Goal: Transaction & Acquisition: Purchase product/service

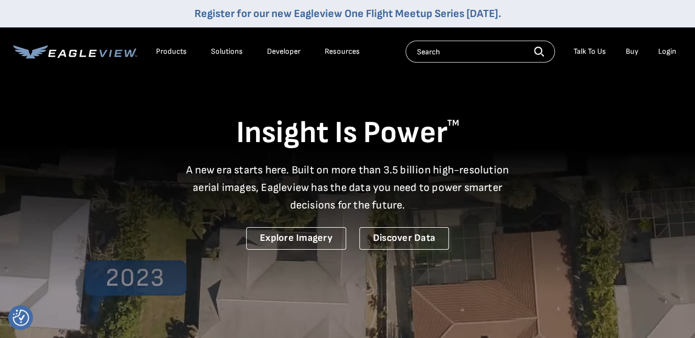
click at [660, 52] on div "Login" at bounding box center [667, 52] width 18 height 10
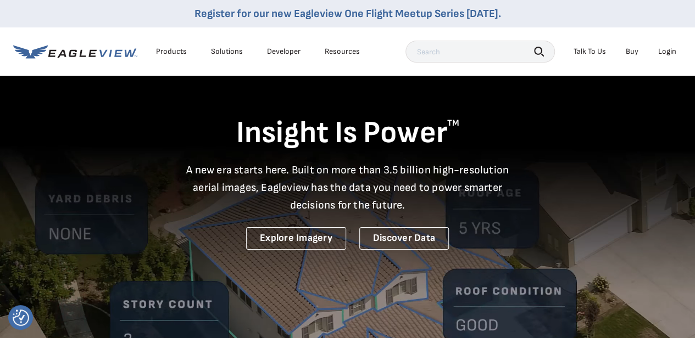
click at [665, 50] on div "Login" at bounding box center [667, 52] width 18 height 10
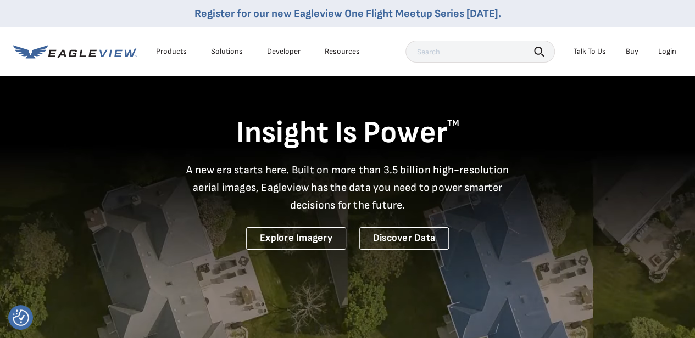
click at [663, 53] on div "Login" at bounding box center [667, 52] width 18 height 10
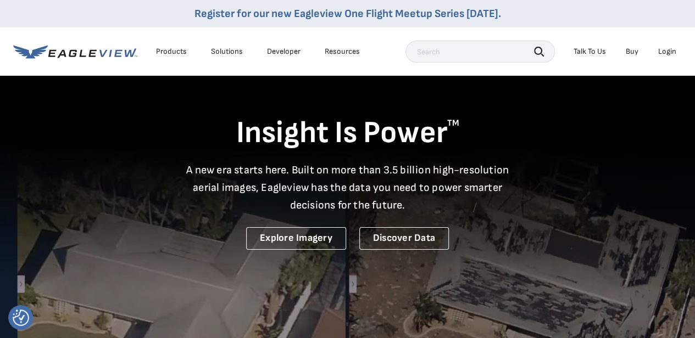
click at [662, 53] on div "Login" at bounding box center [667, 52] width 18 height 10
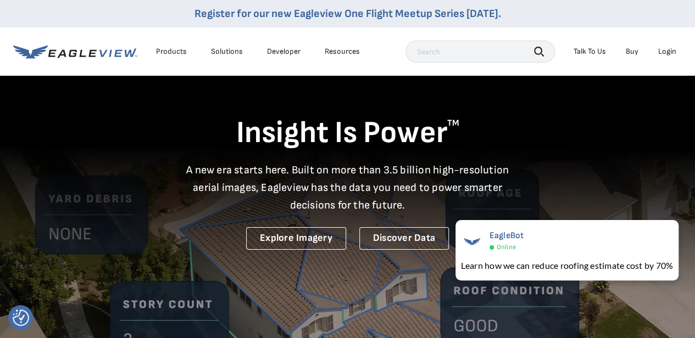
click at [669, 51] on div "Login" at bounding box center [667, 52] width 18 height 10
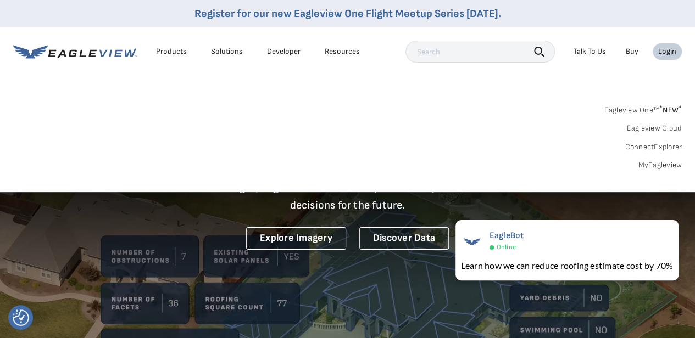
click at [651, 164] on link "MyEagleview" at bounding box center [660, 165] width 44 height 10
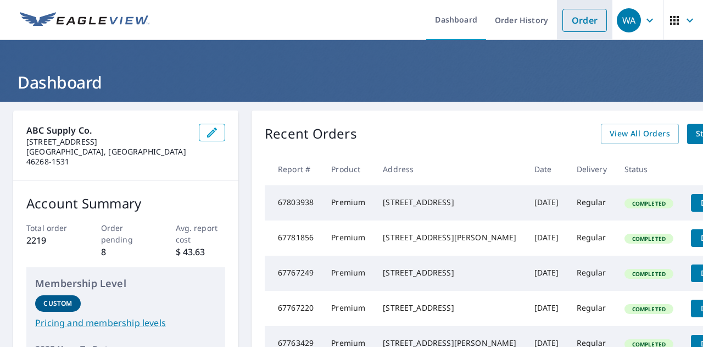
click at [575, 19] on link "Order" at bounding box center [585, 20] width 44 height 23
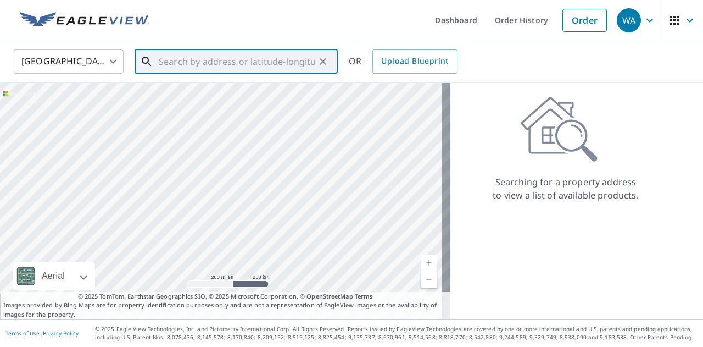
click at [242, 68] on input "text" at bounding box center [237, 61] width 157 height 31
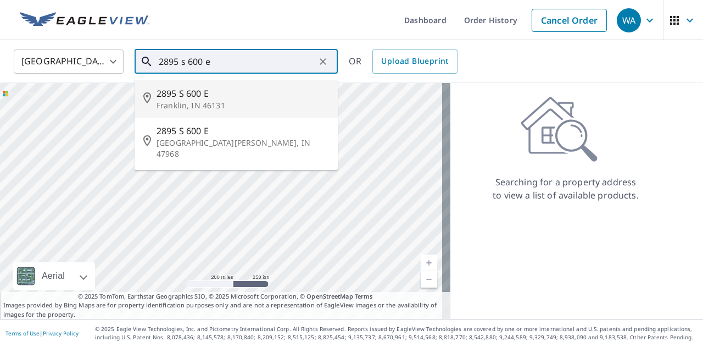
click at [218, 91] on span "2895 S 600 E" at bounding box center [243, 93] width 172 height 13
type input "2895 S 600 E Franklin, IN 46131"
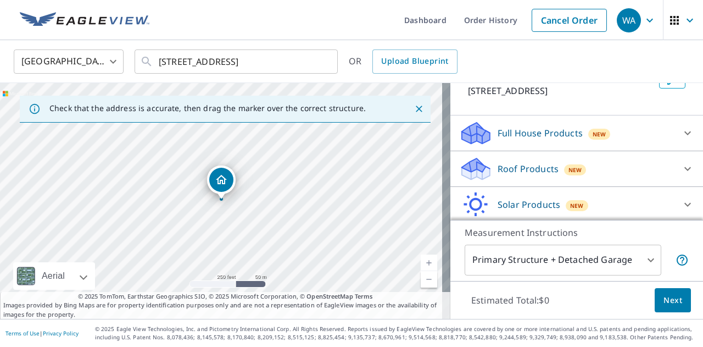
scroll to position [82, 0]
click at [684, 132] on icon at bounding box center [687, 132] width 7 height 4
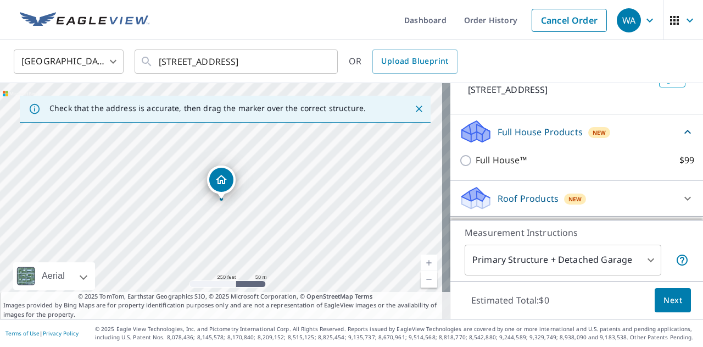
click at [681, 125] on icon at bounding box center [687, 131] width 13 height 13
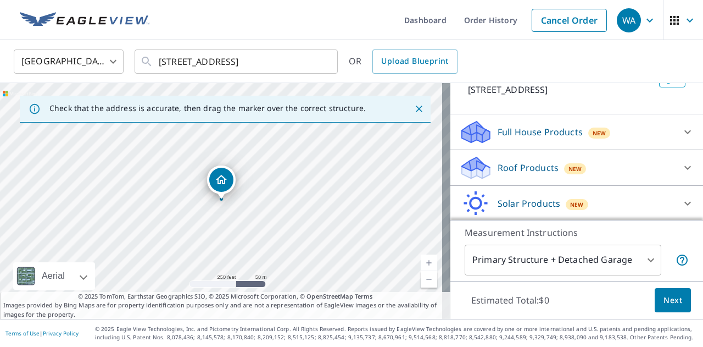
click at [681, 168] on icon at bounding box center [687, 167] width 13 height 13
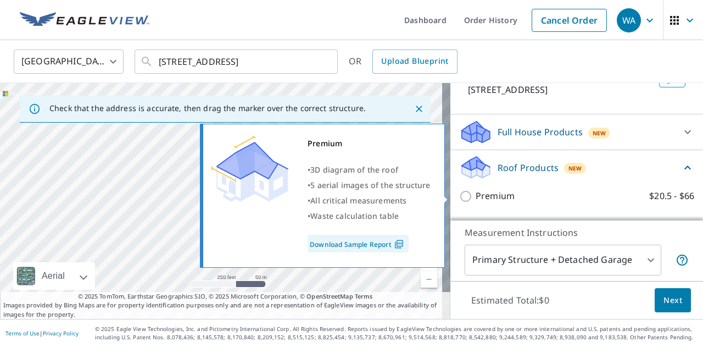
click at [482, 195] on p "Premium" at bounding box center [495, 196] width 39 height 14
click at [476, 195] on input "Premium $20.5 - $66" at bounding box center [467, 196] width 16 height 13
checkbox input "true"
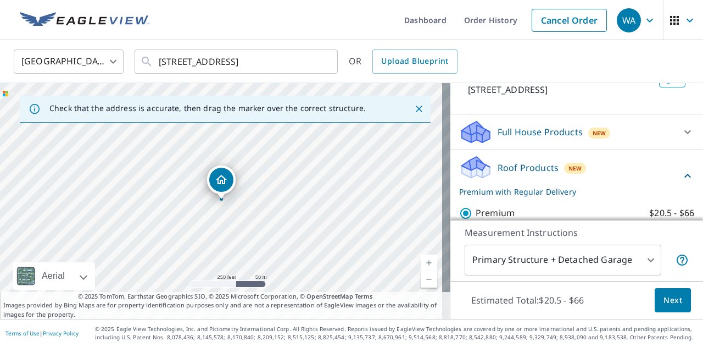
click at [665, 299] on span "Next" at bounding box center [673, 300] width 19 height 14
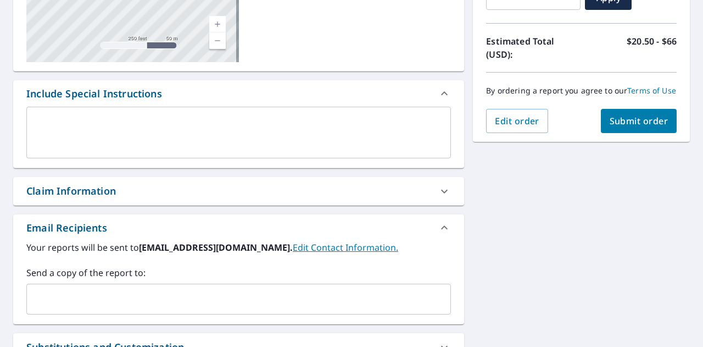
scroll to position [231, 0]
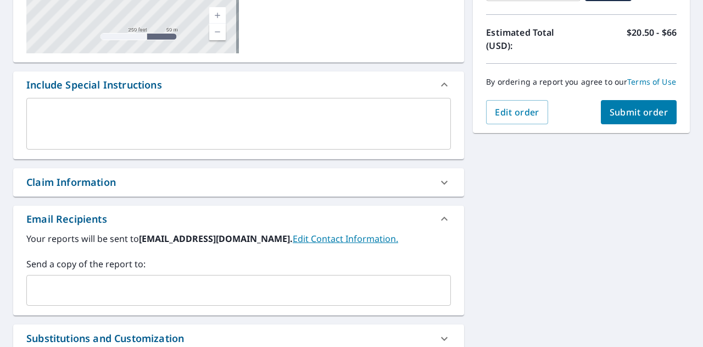
click at [253, 278] on div "​" at bounding box center [238, 290] width 425 height 31
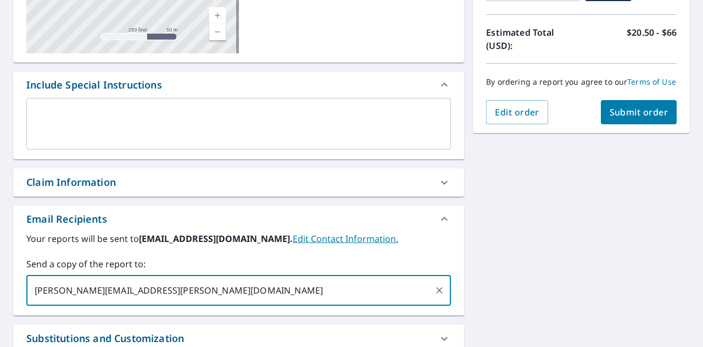
type input "chad.hinman@abcsupply.com"
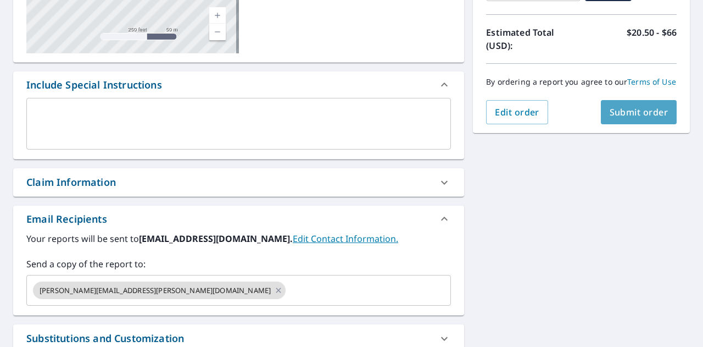
click at [630, 115] on button "Submit order" at bounding box center [639, 112] width 76 height 24
